Goal: Task Accomplishment & Management: Manage account settings

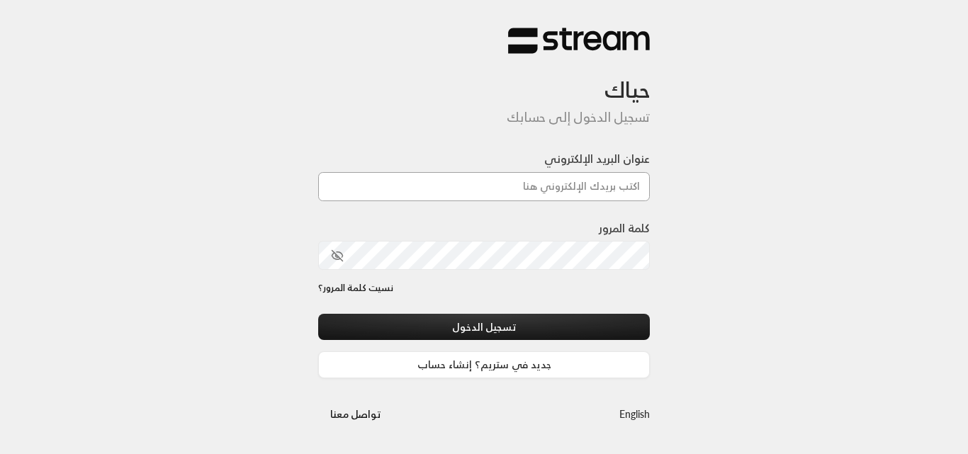
click at [579, 181] on input "عنوان البريد الإلكتروني" at bounding box center [484, 186] width 332 height 29
type input "ى"
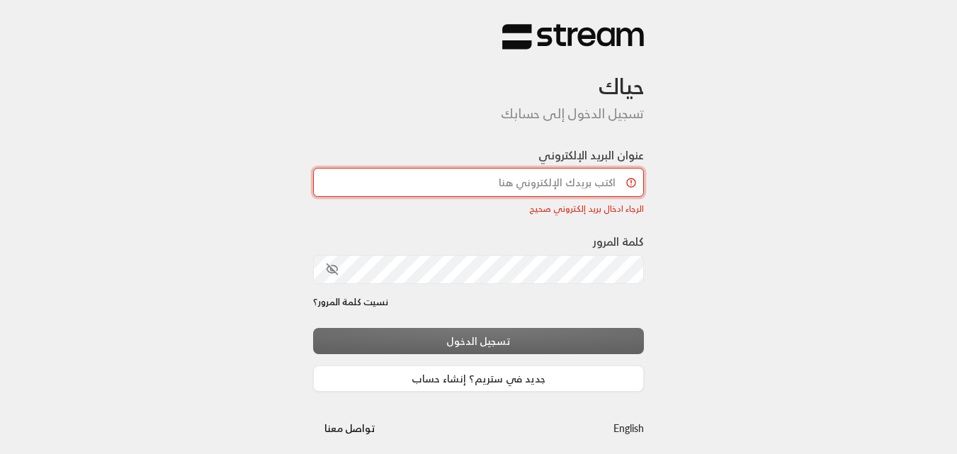
click at [554, 187] on input "عنوان البريد الإلكتروني" at bounding box center [479, 182] width 332 height 29
type input "[EMAIL_ADDRESS][DOMAIN_NAME]"
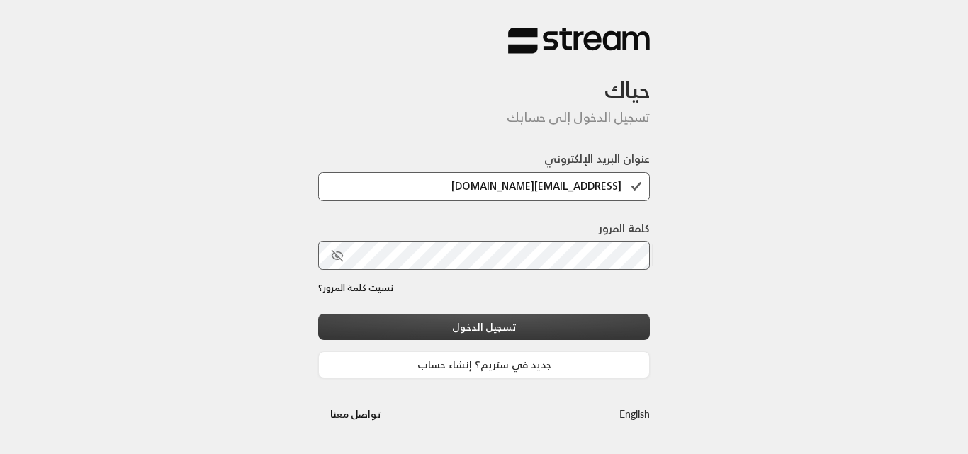
click at [569, 335] on button "تسجيل الدخول" at bounding box center [484, 327] width 332 height 26
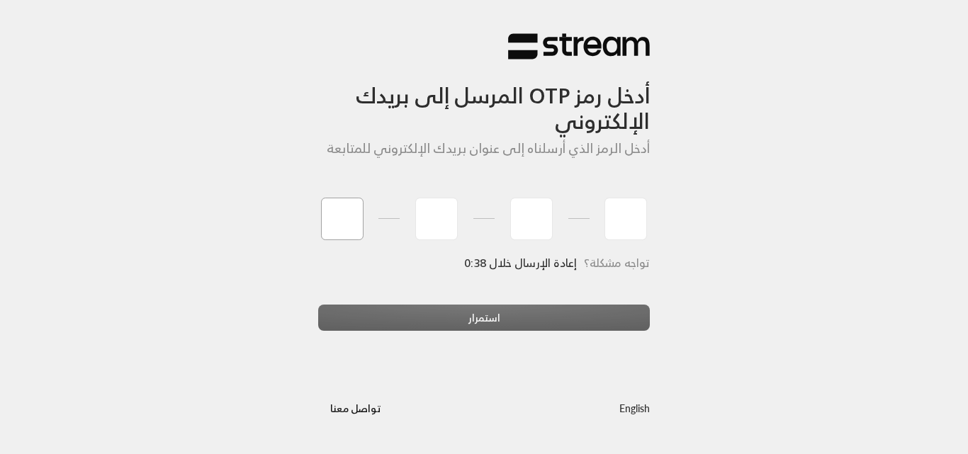
type input "8"
type input "4"
type input "7"
